Goal: Check status: Check status

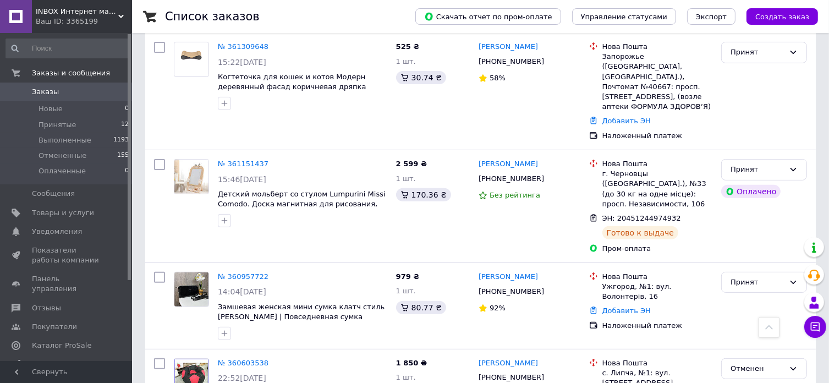
scroll to position [330, 0]
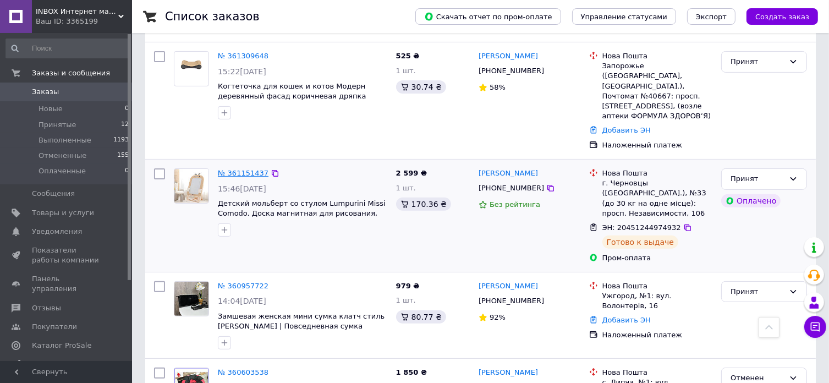
click at [244, 169] on link "№ 361151437" at bounding box center [243, 173] width 51 height 8
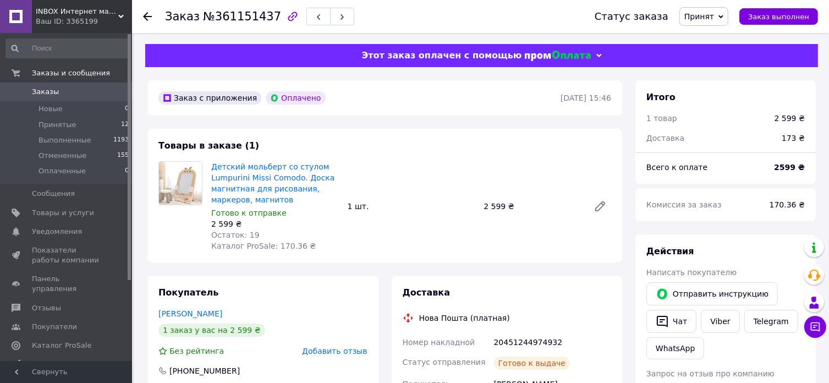
click at [146, 18] on use at bounding box center [147, 16] width 9 height 9
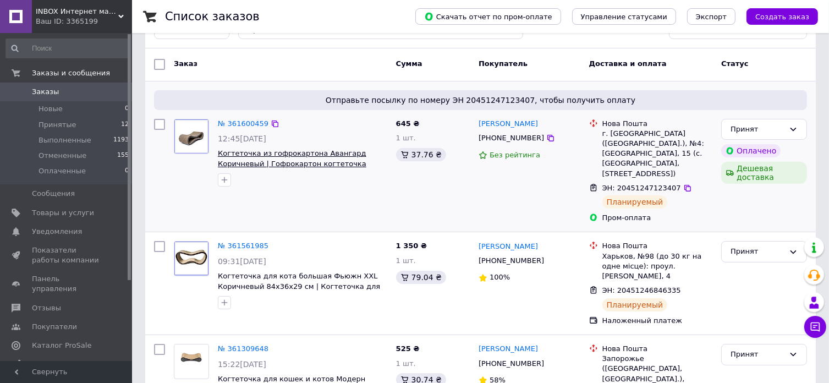
scroll to position [55, 0]
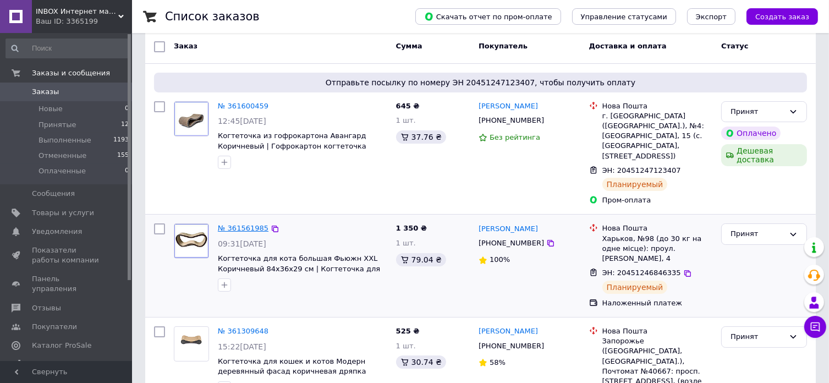
click at [251, 224] on link "№ 361561985" at bounding box center [243, 228] width 51 height 8
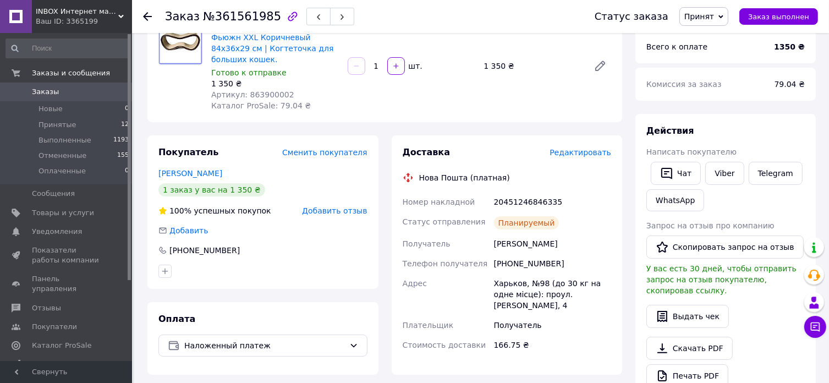
scroll to position [80, 0]
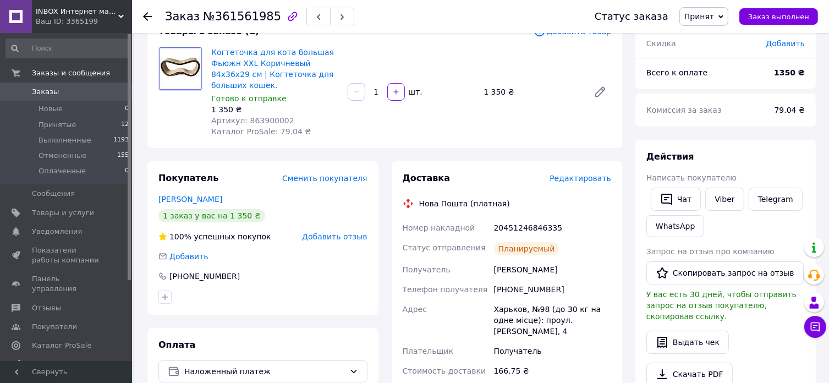
click at [148, 18] on icon at bounding box center [147, 16] width 9 height 9
